Goal: Task Accomplishment & Management: Use online tool/utility

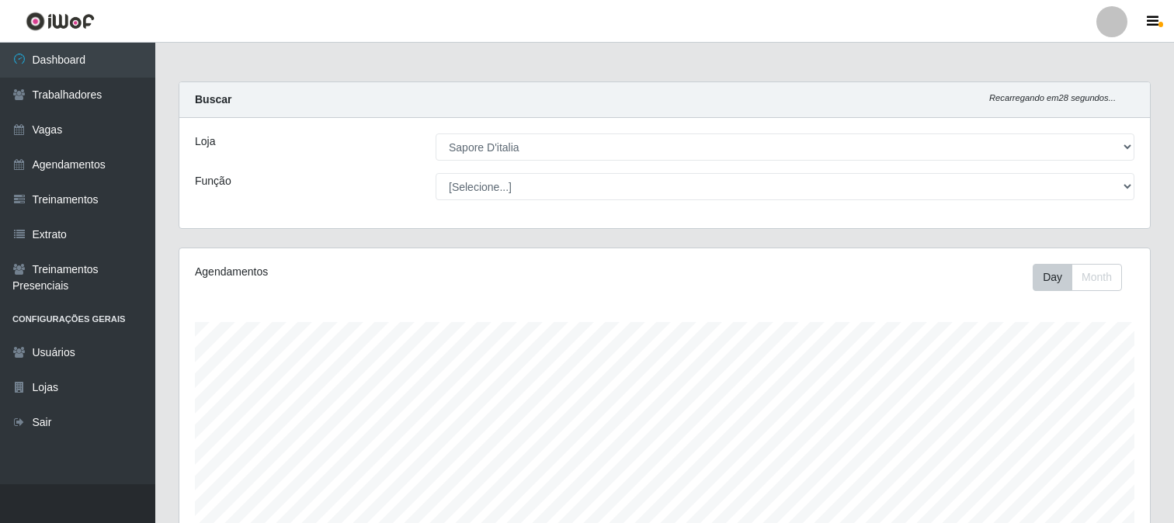
select select "266"
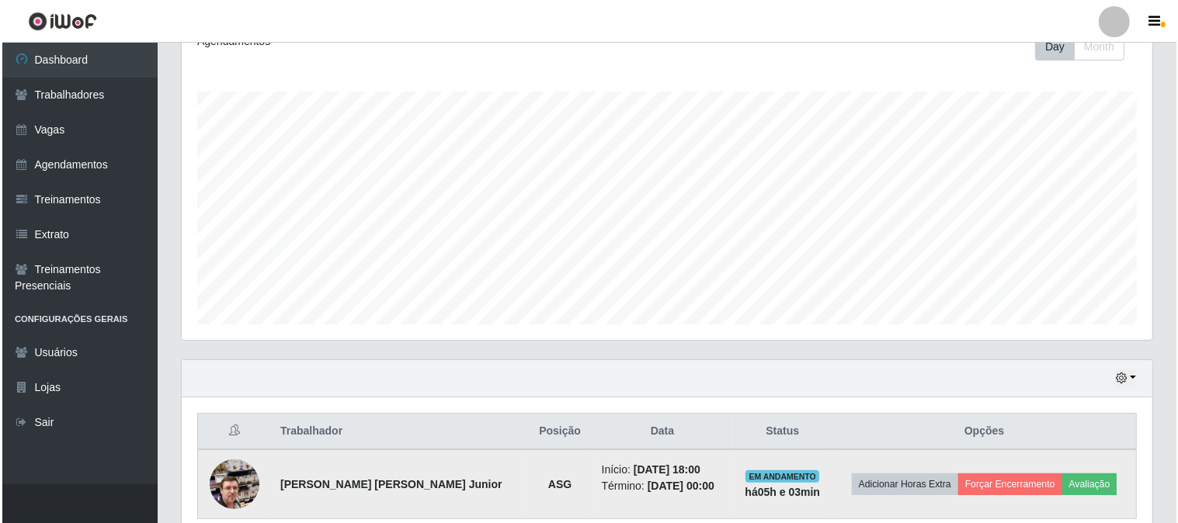
scroll to position [321, 971]
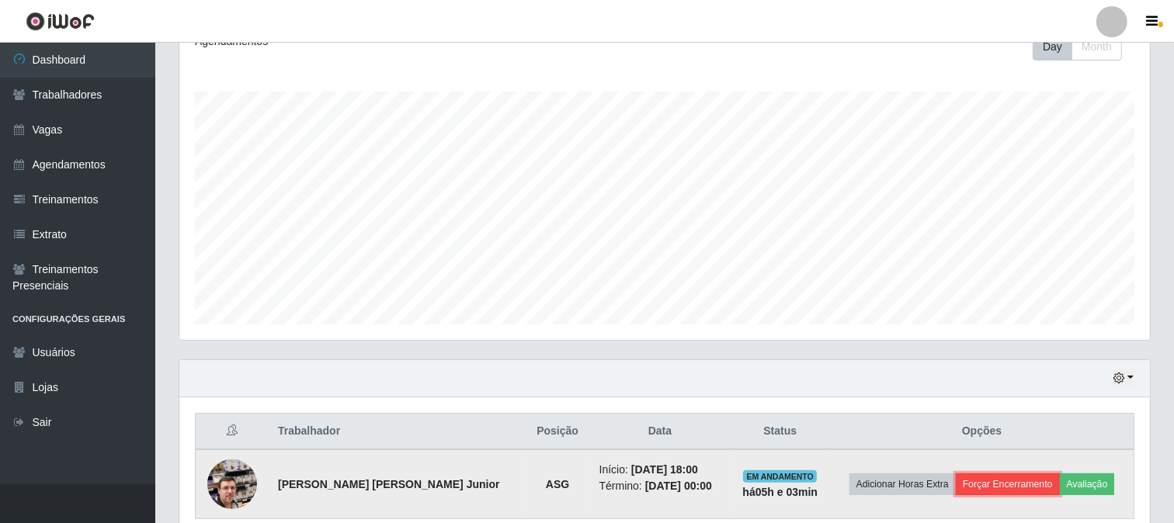
click at [986, 486] on button "Forçar Encerramento" at bounding box center [1008, 485] width 104 height 22
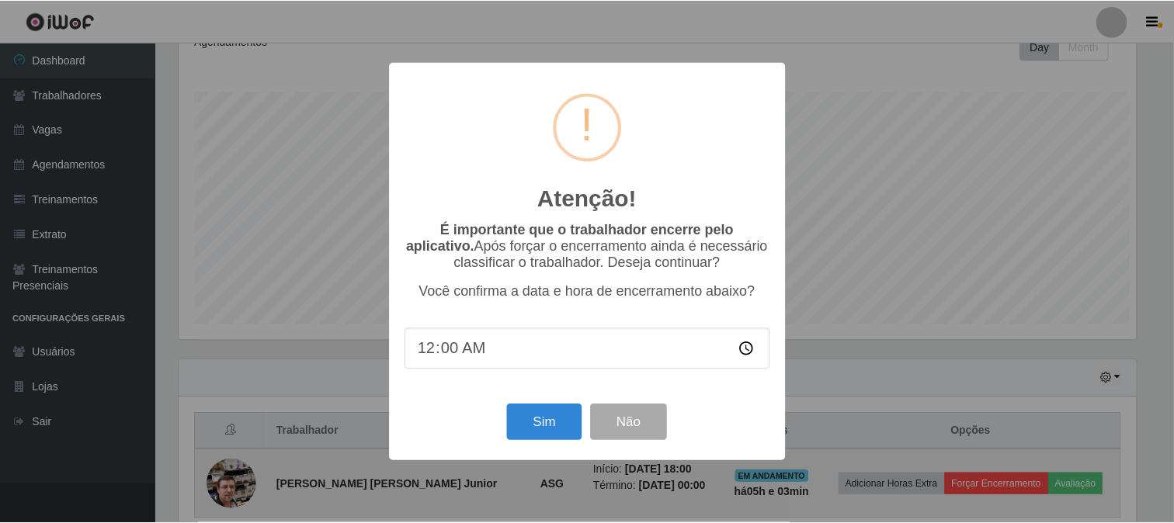
scroll to position [321, 960]
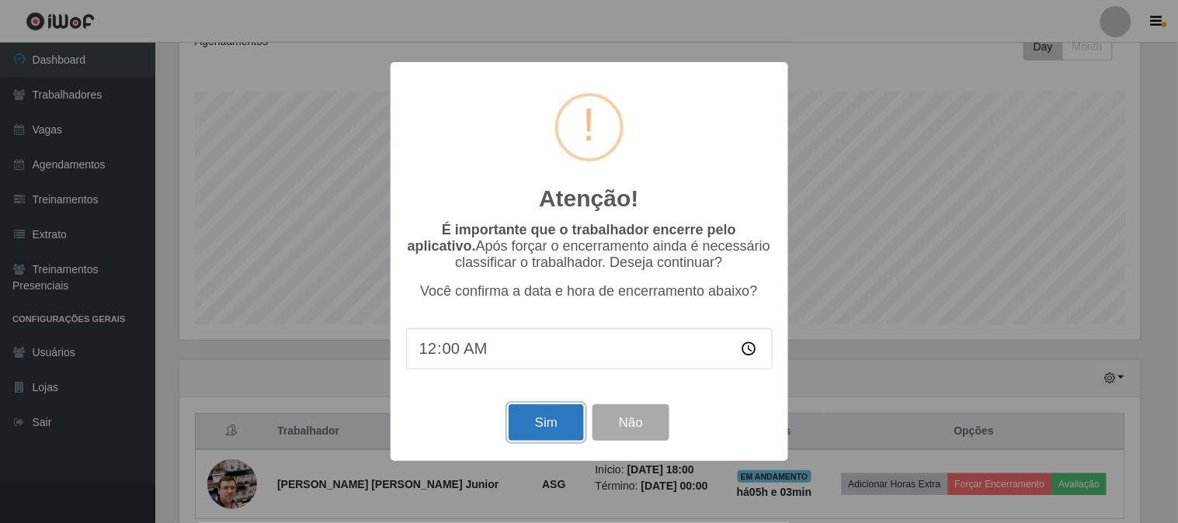
click at [568, 424] on button "Sim" at bounding box center [546, 423] width 75 height 36
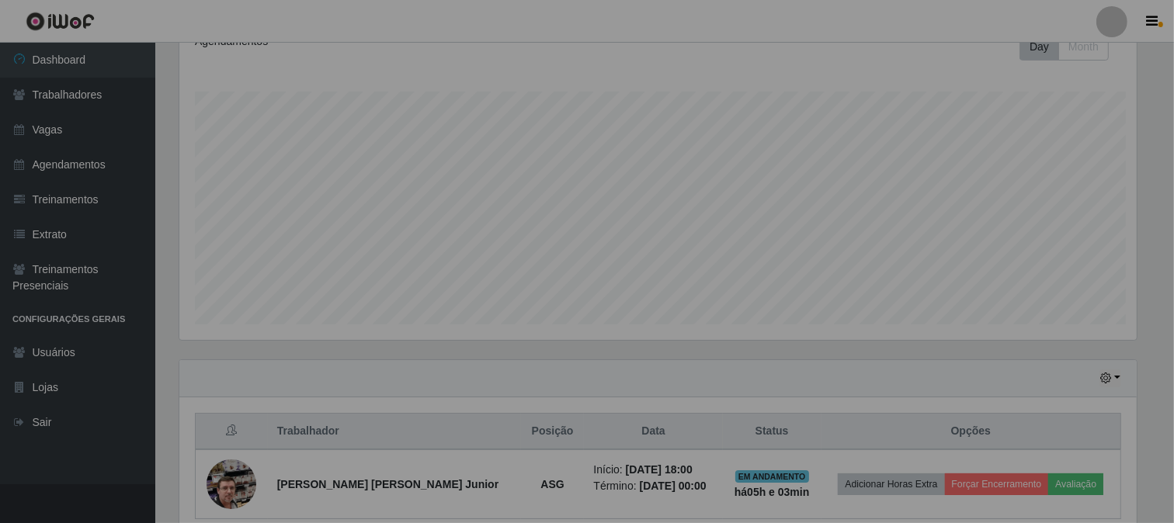
scroll to position [321, 971]
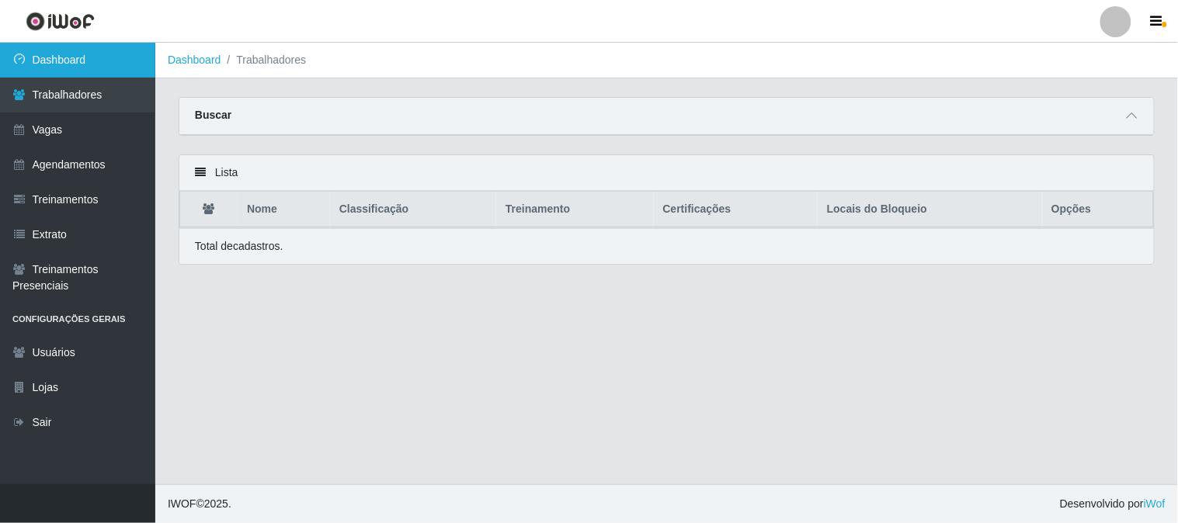
click at [125, 51] on link "Dashboard" at bounding box center [77, 60] width 155 height 35
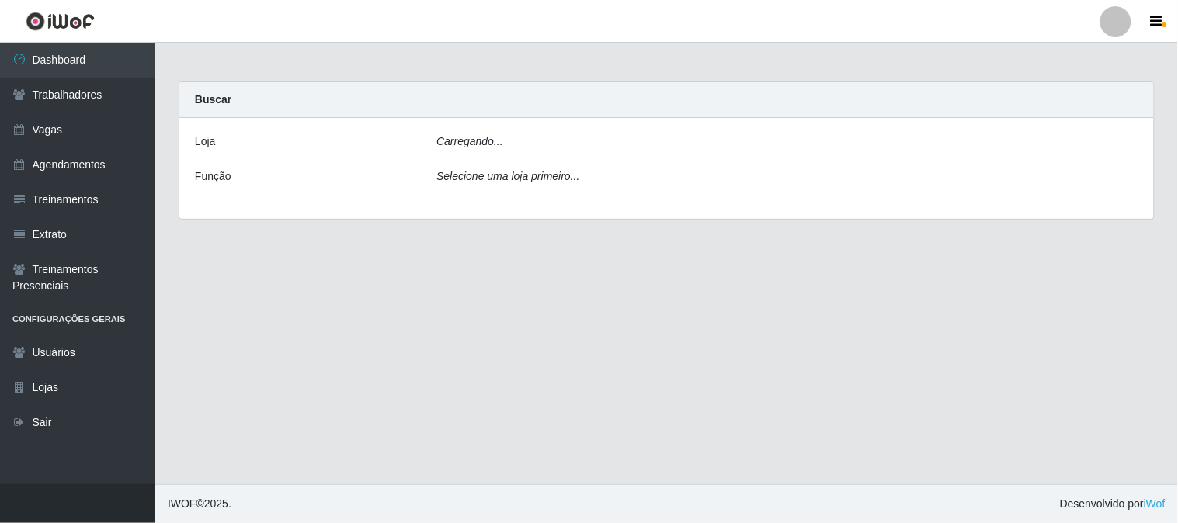
click at [472, 146] on icon "Carregando..." at bounding box center [469, 141] width 67 height 12
click at [537, 141] on div "Carregando..." at bounding box center [787, 145] width 725 height 23
click at [478, 144] on icon "Carregando..." at bounding box center [469, 141] width 67 height 12
click at [508, 151] on div "Carregando..." at bounding box center [787, 145] width 725 height 23
click at [505, 144] on div "Carregando..." at bounding box center [787, 145] width 725 height 23
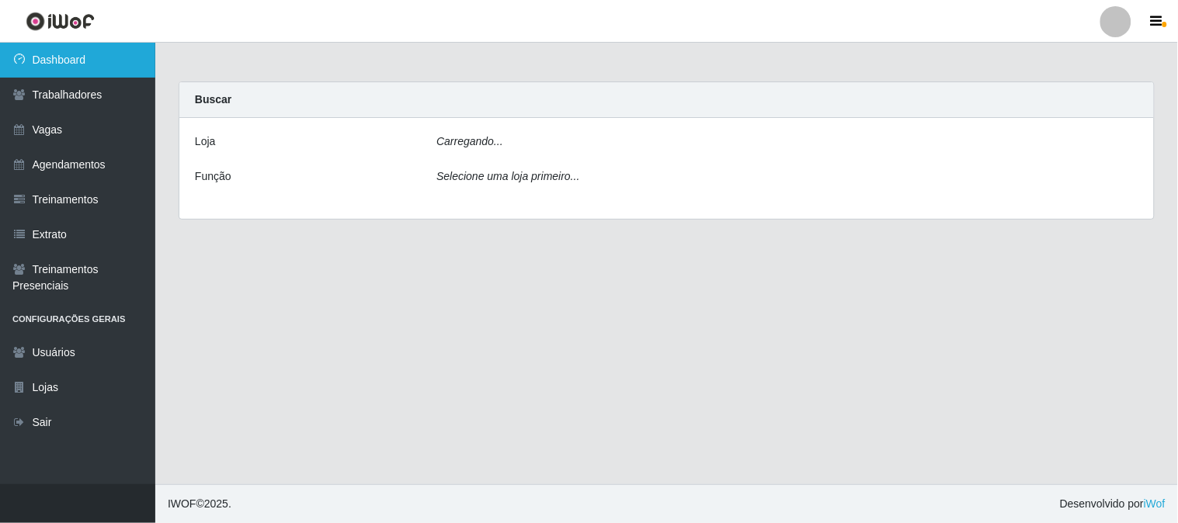
click at [89, 61] on link "Dashboard" at bounding box center [77, 60] width 155 height 35
click at [531, 141] on div "Carregando..." at bounding box center [787, 145] width 725 height 23
click at [480, 141] on icon "Carregando..." at bounding box center [469, 141] width 67 height 12
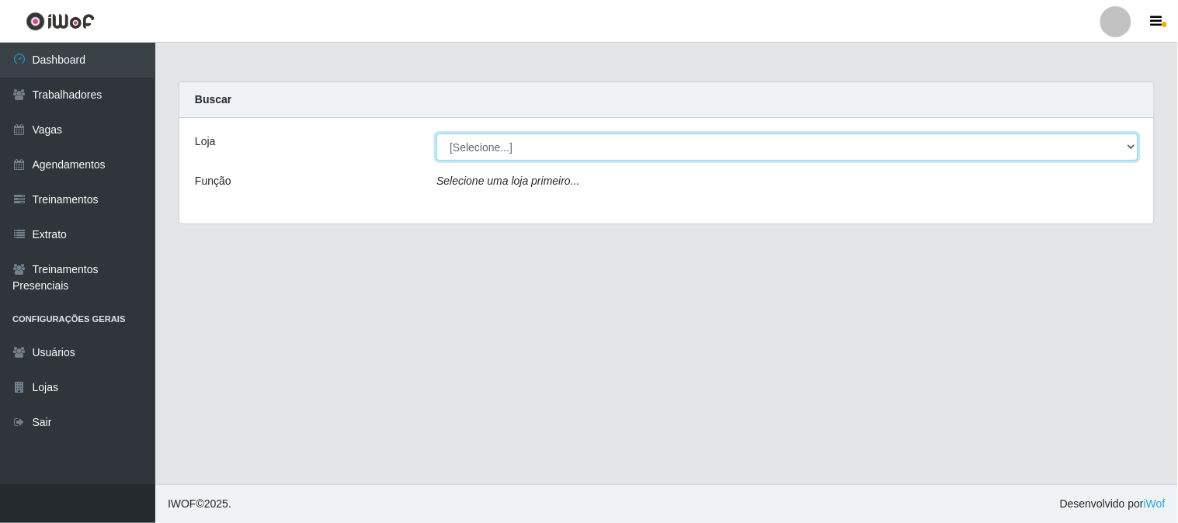
click at [449, 144] on select "[Selecione...] Sapore D'italia" at bounding box center [787, 147] width 702 height 27
select select "266"
click at [436, 134] on select "[Selecione...] Sapore D'italia" at bounding box center [787, 147] width 702 height 27
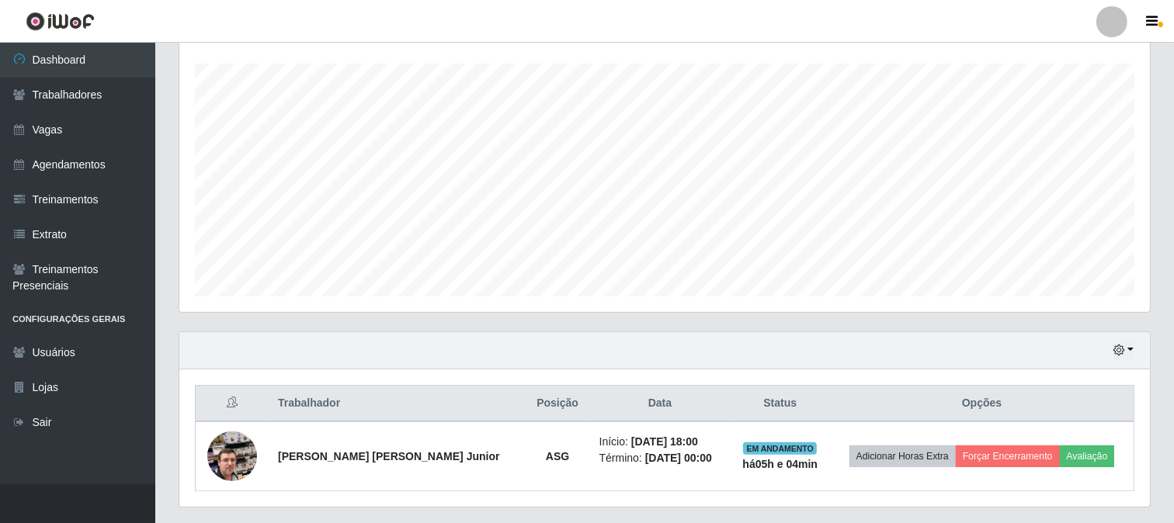
scroll to position [300, 0]
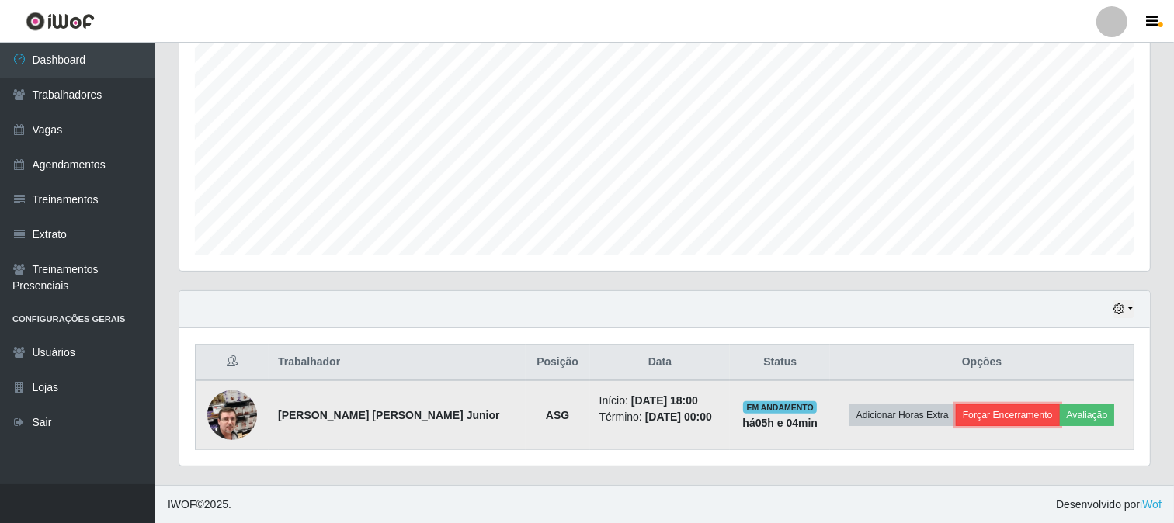
click at [984, 418] on button "Forçar Encerramento" at bounding box center [1008, 416] width 104 height 22
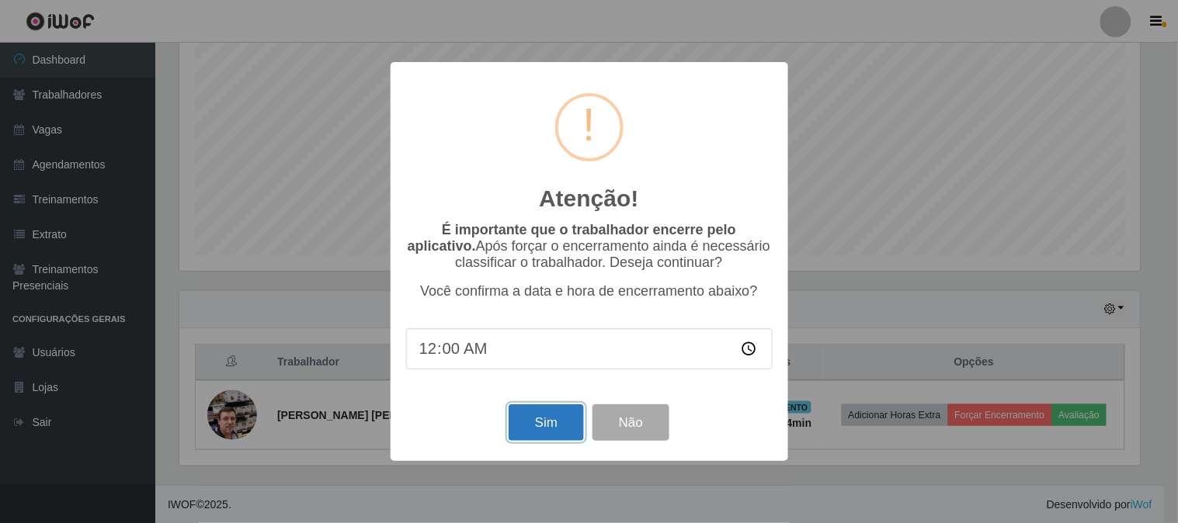
click at [545, 420] on button "Sim" at bounding box center [546, 423] width 75 height 36
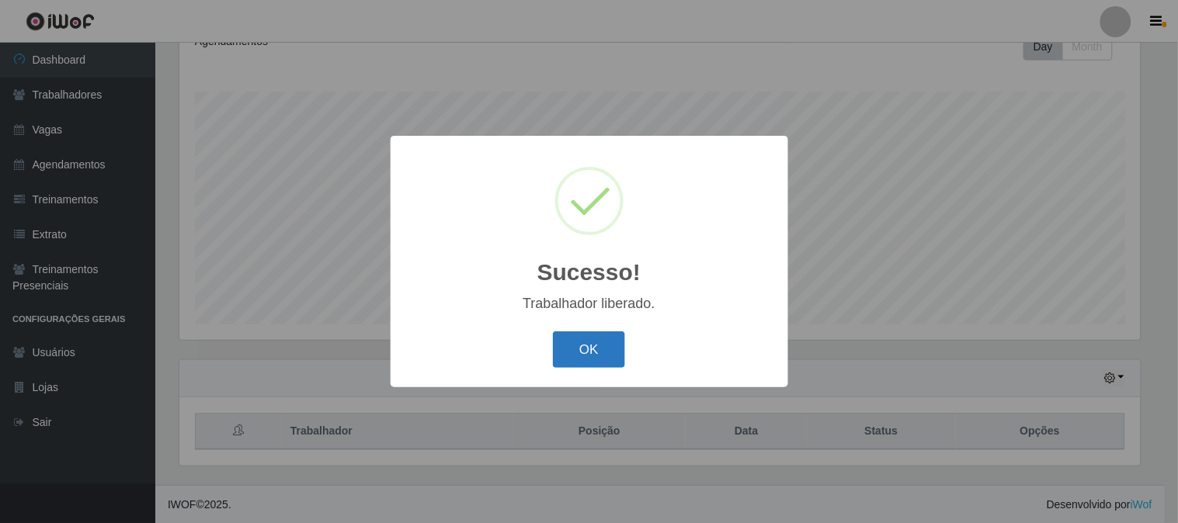
click at [580, 346] on button "OK" at bounding box center [589, 350] width 72 height 36
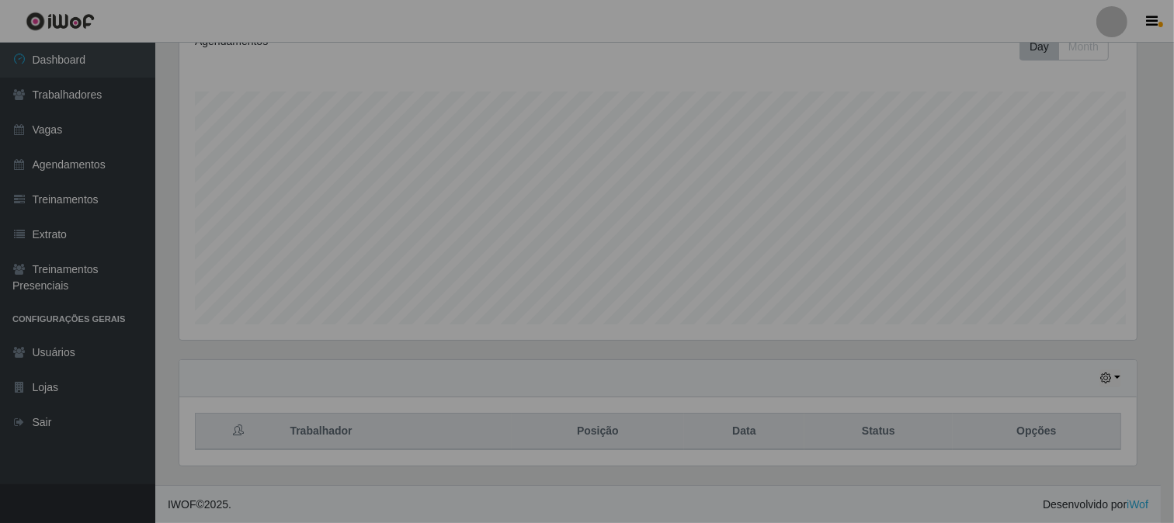
scroll to position [321, 971]
